Goal: Find contact information: Find contact information

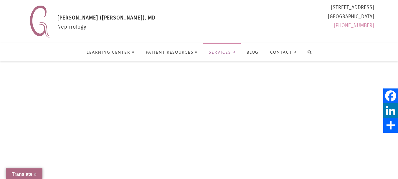
select select "Language Translate Widget"
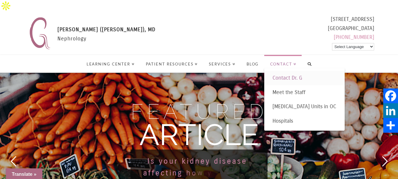
click at [293, 75] on span "Contact Dr. G" at bounding box center [288, 78] width 30 height 6
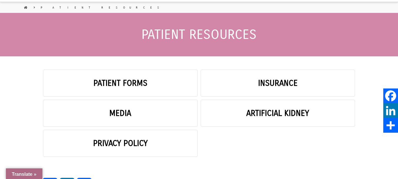
select select "Language Translate Widget"
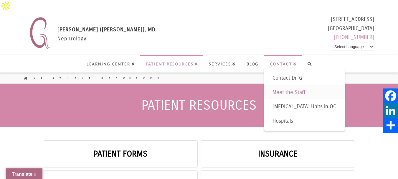
click at [286, 89] on span "Meet the Staff" at bounding box center [289, 92] width 33 height 6
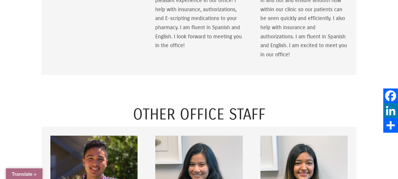
scroll to position [383, 0]
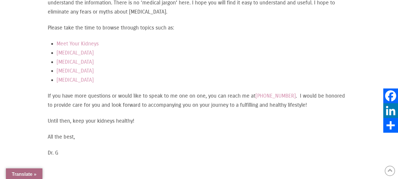
scroll to position [413, 0]
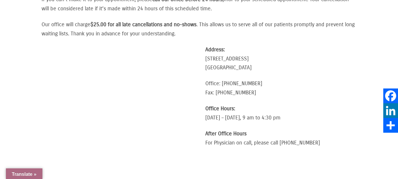
scroll to position [265, 0]
